Goal: Navigation & Orientation: Find specific page/section

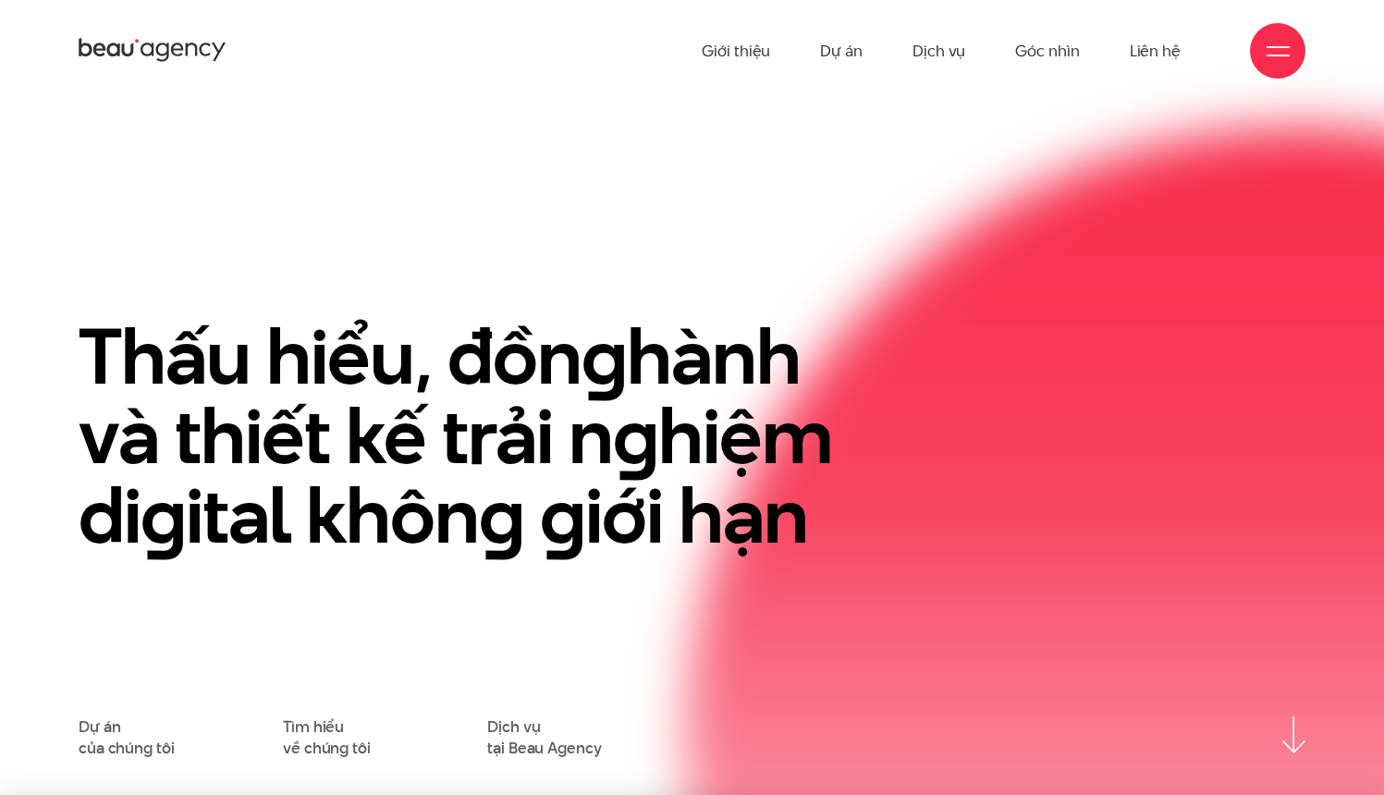
click at [846, 49] on link "Dự án" at bounding box center [841, 51] width 43 height 102
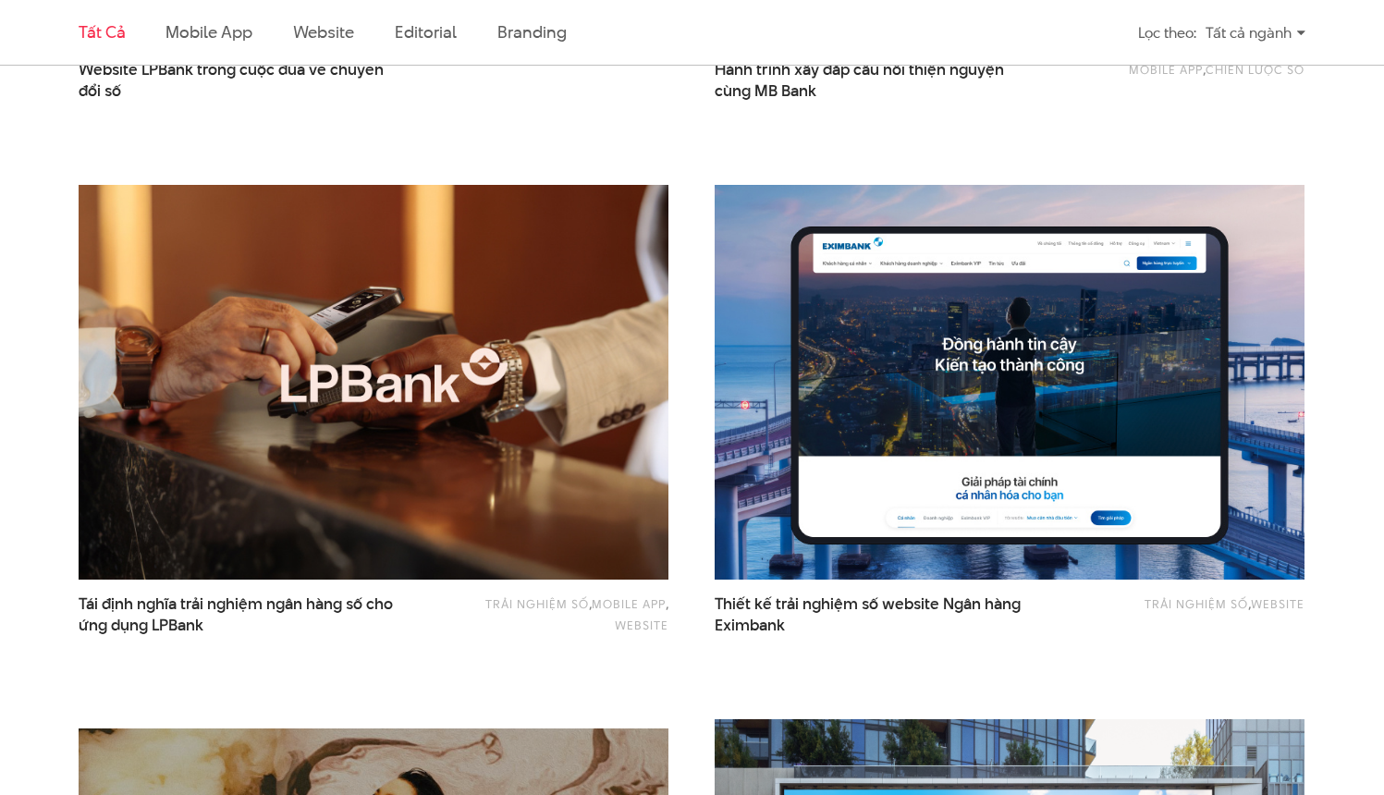
scroll to position [1035, 0]
